Goal: Book appointment/travel/reservation

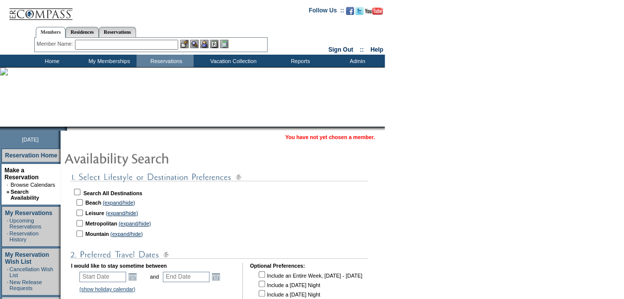
click at [83, 203] on input "checkbox" at bounding box center [79, 202] width 6 height 6
checkbox input "true"
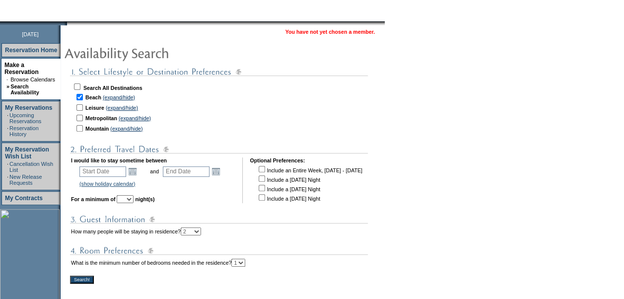
scroll to position [149, 0]
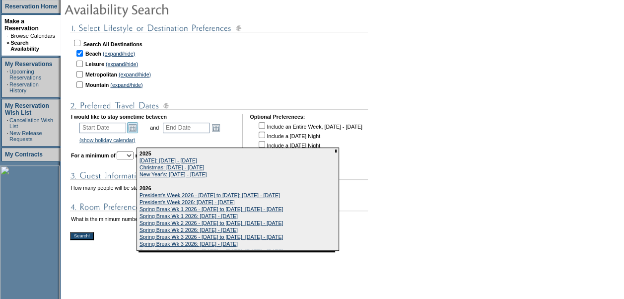
click at [138, 126] on link "Open the calendar popup." at bounding box center [132, 127] width 11 height 11
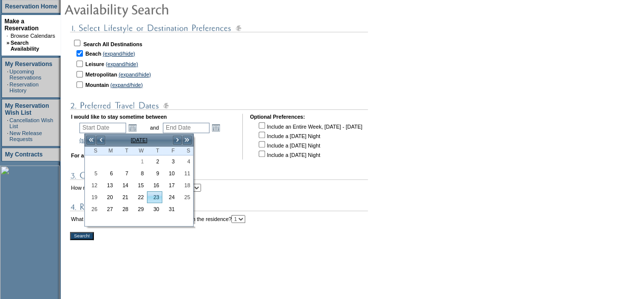
click at [157, 185] on link "16" at bounding box center [154, 185] width 14 height 11
type input "[DATE]"
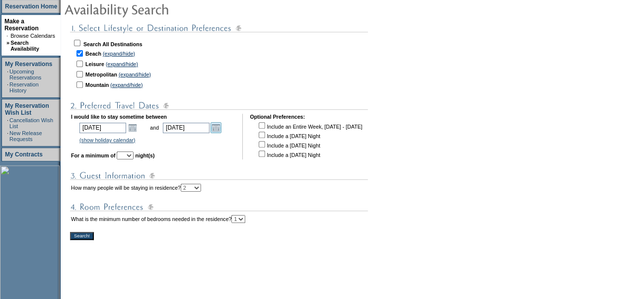
click at [221, 129] on link "Open the calendar popup." at bounding box center [215, 127] width 11 height 11
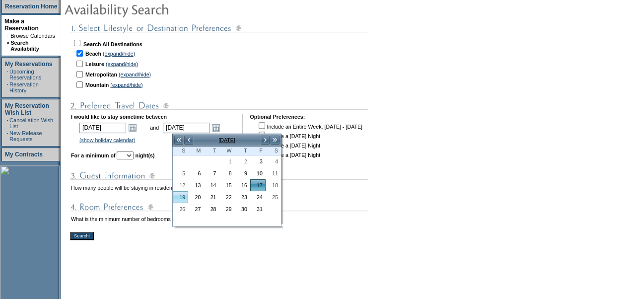
click at [183, 197] on link "19" at bounding box center [180, 197] width 14 height 11
type input "[DATE]"
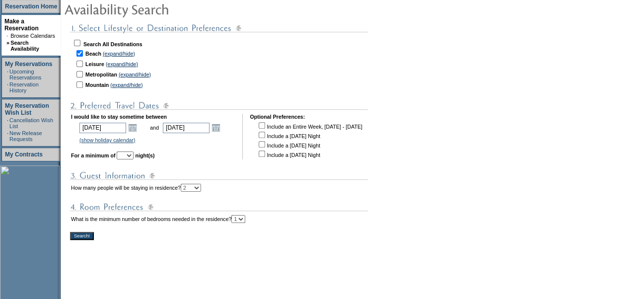
click at [134, 155] on select "1 2 3 4 5 6 7 8 9 10 11 12 13 14" at bounding box center [125, 155] width 17 height 8
select select "2"
click at [131, 153] on select "1 2 3 4 5 6 7 8 9 10 11 12 13 14" at bounding box center [125, 155] width 17 height 8
click at [85, 237] on input "Search!" at bounding box center [82, 236] width 24 height 8
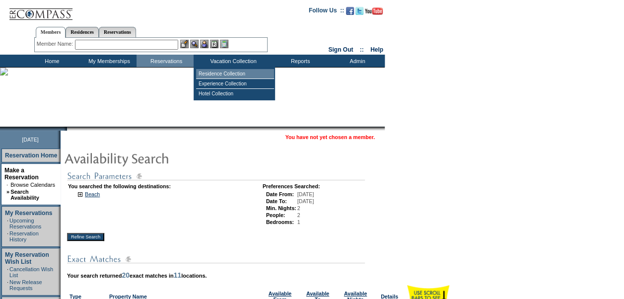
click at [236, 76] on td "Residence Collection" at bounding box center [235, 74] width 78 height 10
